Goal: Transaction & Acquisition: Download file/media

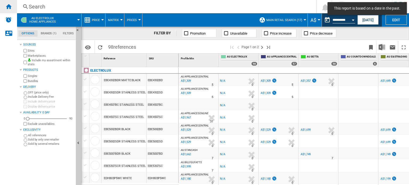
click at [11, 9] on ng-md-icon "Home" at bounding box center [8, 6] width 6 height 6
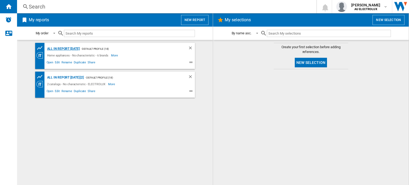
click at [68, 49] on div "All in report [DATE]" at bounding box center [63, 49] width 34 height 7
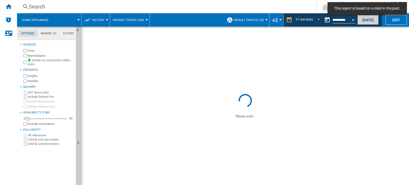
click at [369, 20] on button "[DATE]" at bounding box center [367, 20] width 21 height 10
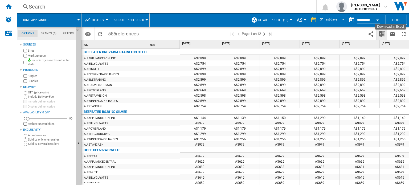
click at [381, 34] on img "Download in Excel" at bounding box center [382, 34] width 6 height 6
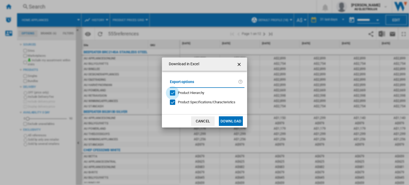
click at [172, 94] on div "Product Hierarchy" at bounding box center [172, 92] width 5 height 5
click at [173, 101] on div at bounding box center [172, 102] width 5 height 5
click at [228, 120] on button "Download" at bounding box center [231, 121] width 24 height 10
